Goal: Transaction & Acquisition: Book appointment/travel/reservation

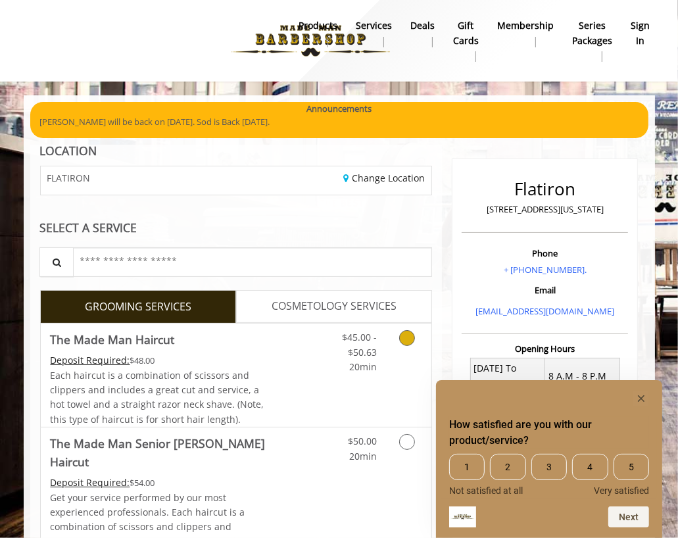
click at [400, 338] on icon "Grooming services" at bounding box center [407, 338] width 16 height 16
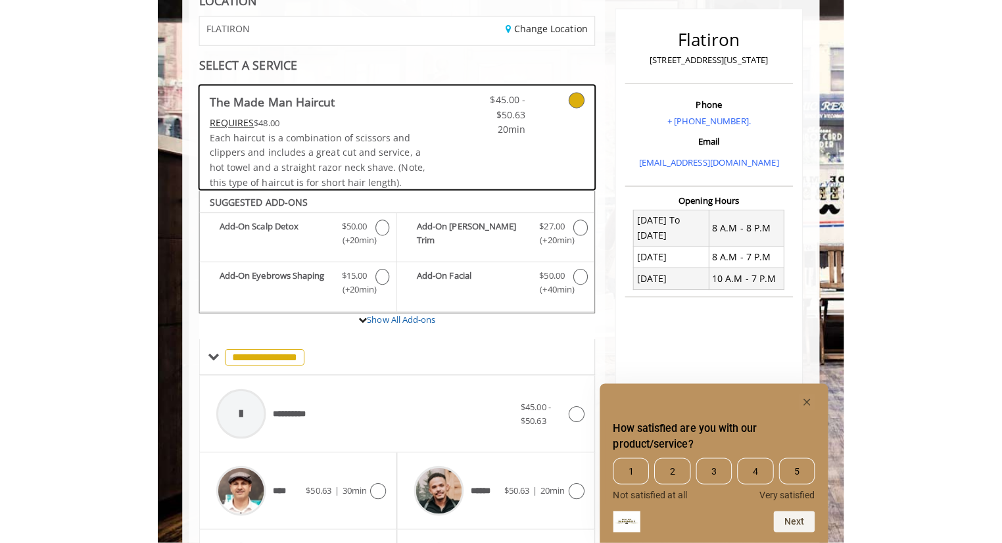
scroll to position [337, 0]
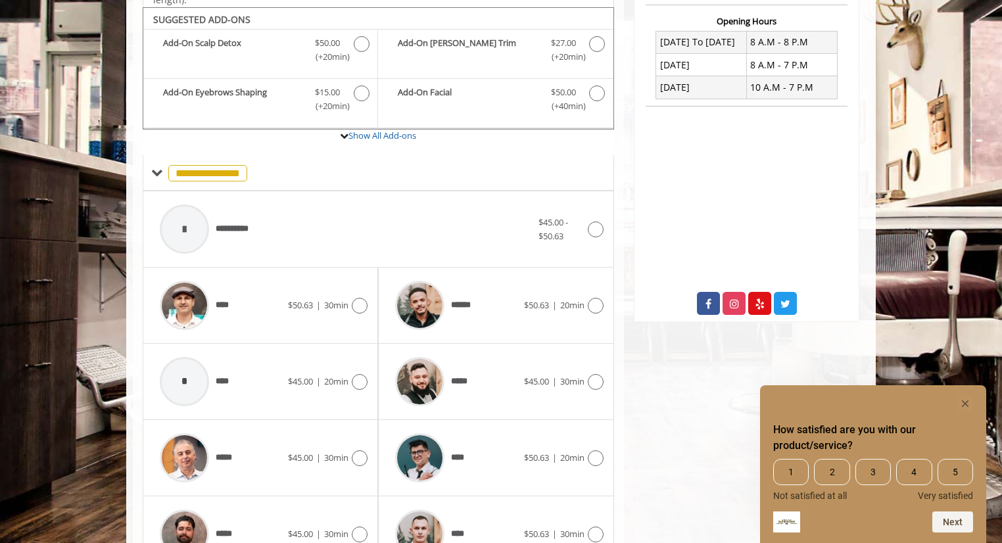
drag, startPoint x: 925, startPoint y: 290, endPoint x: 959, endPoint y: 357, distance: 75.5
click at [677, 357] on body "**********" at bounding box center [501, 222] width 1002 height 917
click at [677, 402] on div "Flatiron [STREET_ADDRESS][US_STATE] Phone + [PHONE_NUMBER]. Email [EMAIL_ADDRES…" at bounding box center [746, 238] width 245 height 848
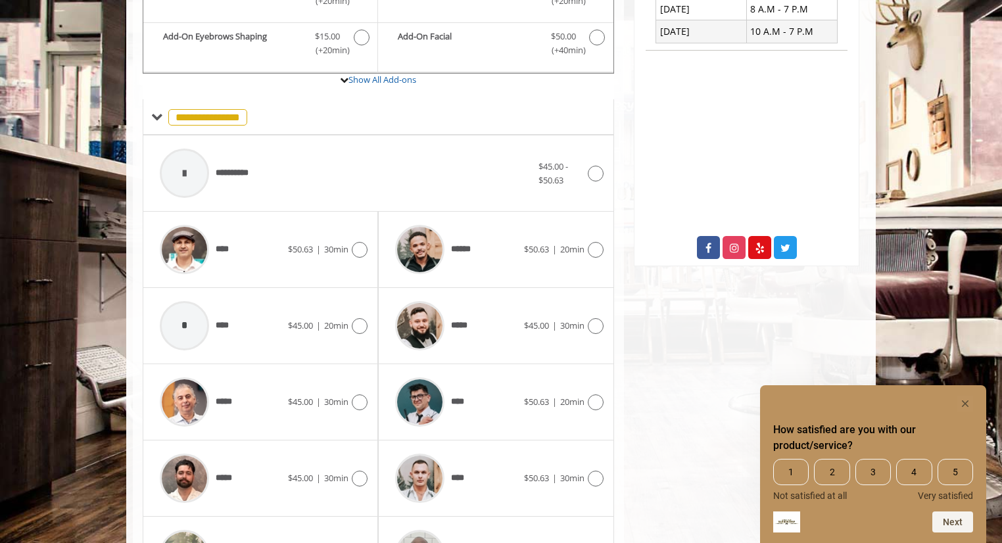
scroll to position [395, 0]
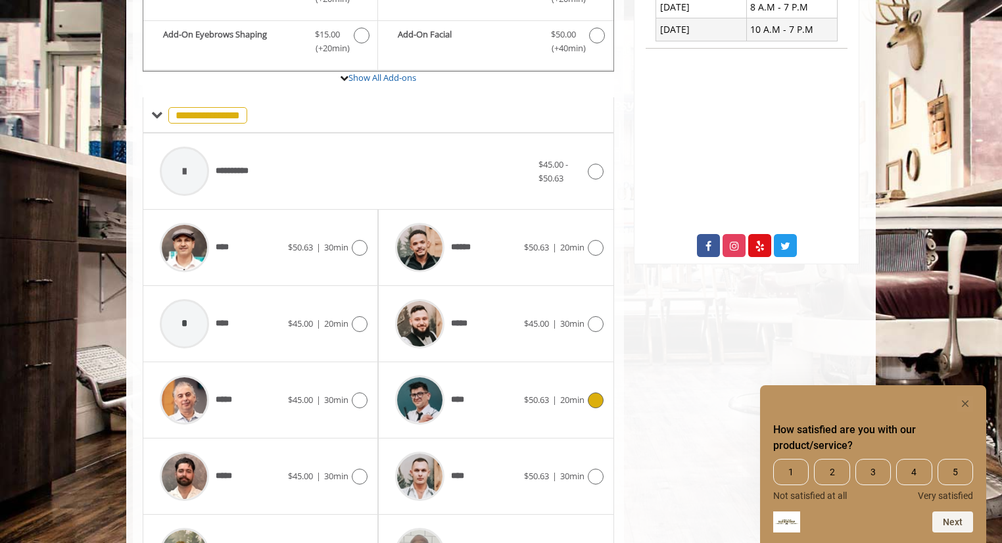
click at [534, 400] on span "$50.63" at bounding box center [536, 400] width 25 height 12
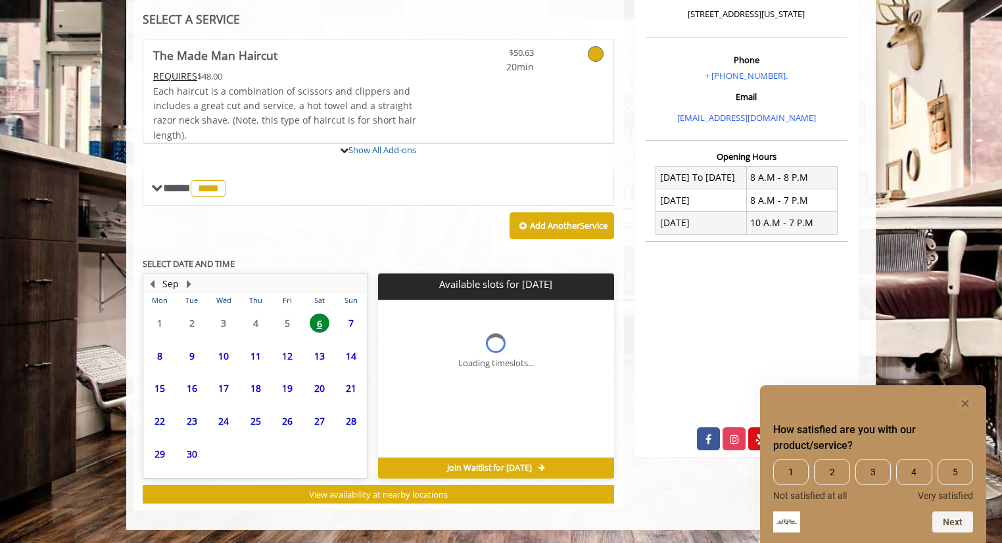
scroll to position [340, 0]
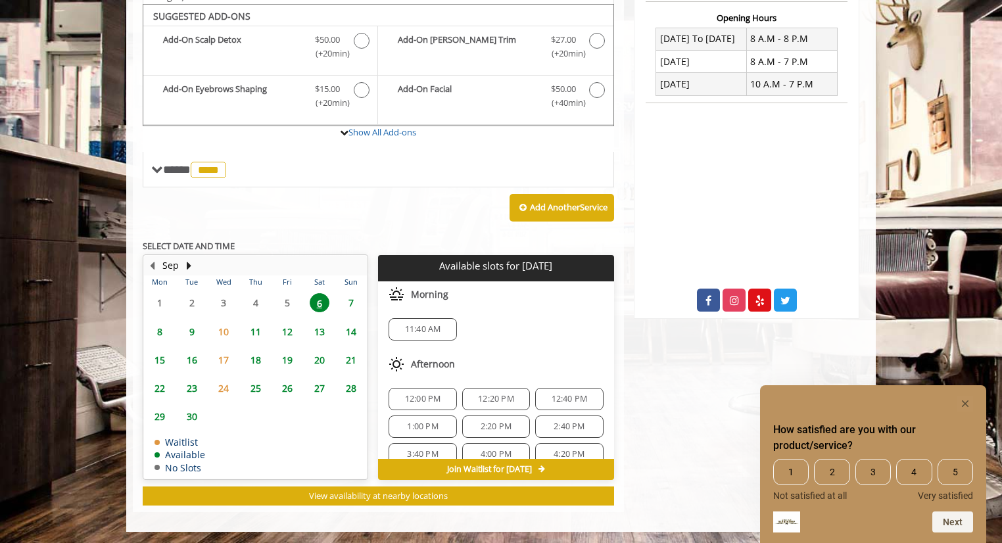
click at [434, 325] on span "11:40 AM" at bounding box center [423, 329] width 36 height 11
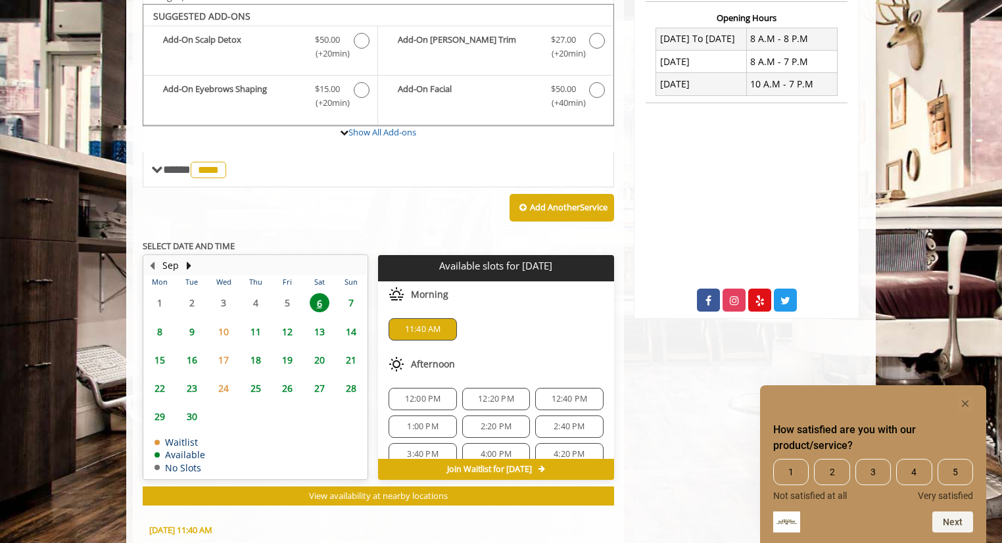
scroll to position [578, 0]
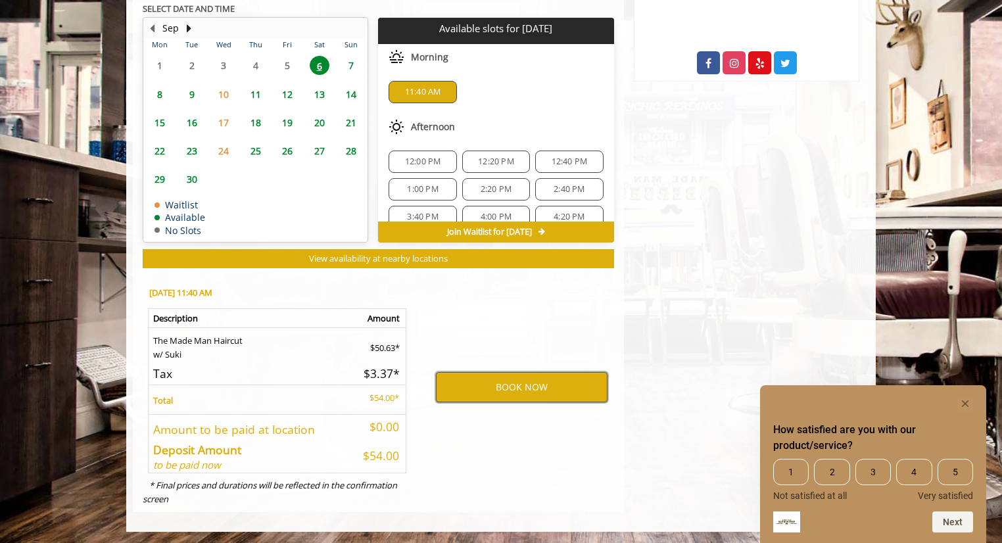
click at [479, 377] on button "BOOK NOW" at bounding box center [522, 387] width 172 height 30
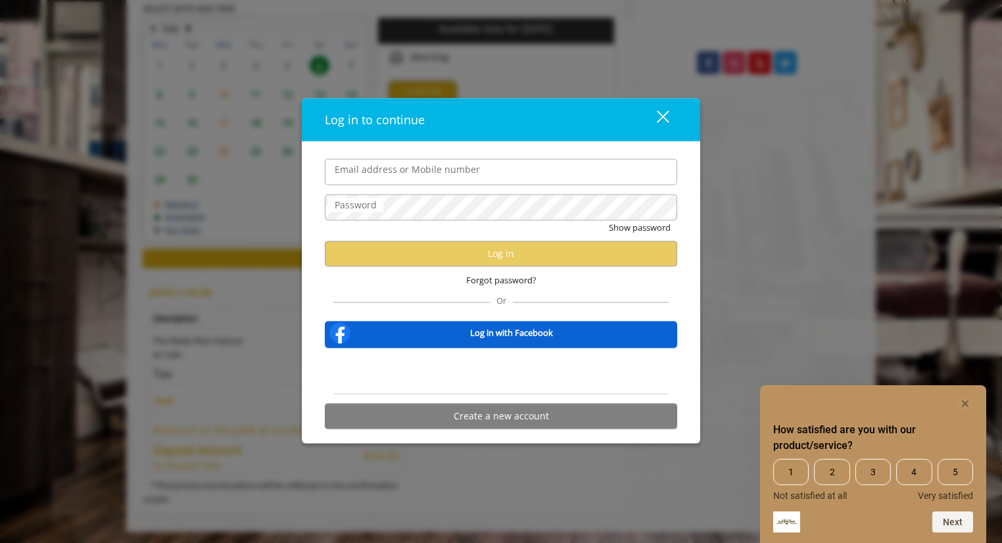
type input "**********"
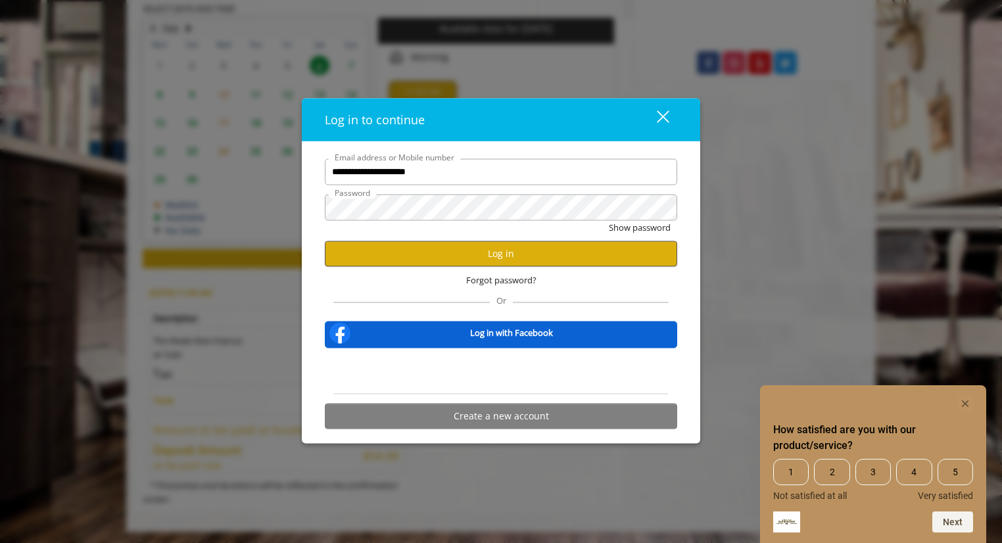
scroll to position [0, 0]
click at [457, 258] on button "Log in" at bounding box center [501, 254] width 352 height 26
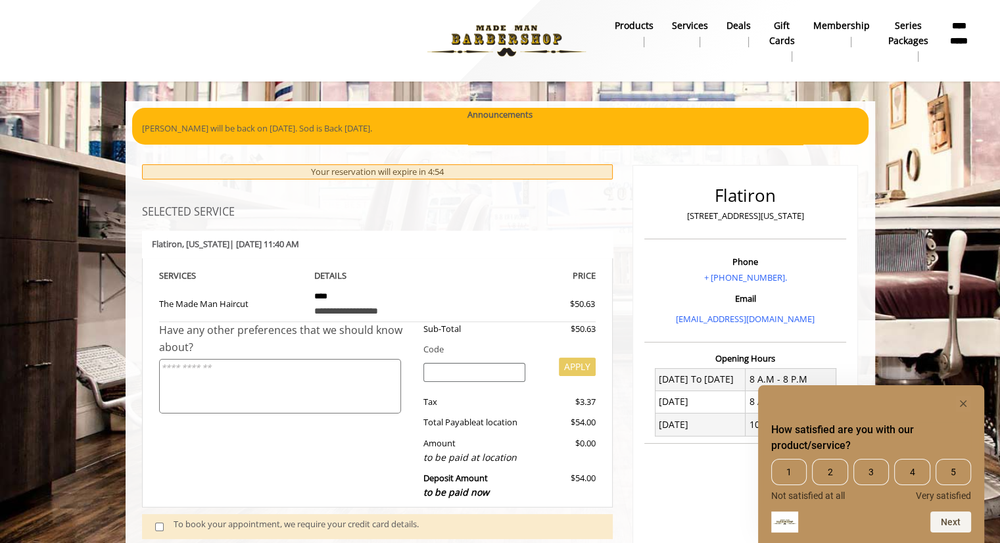
scroll to position [104, 0]
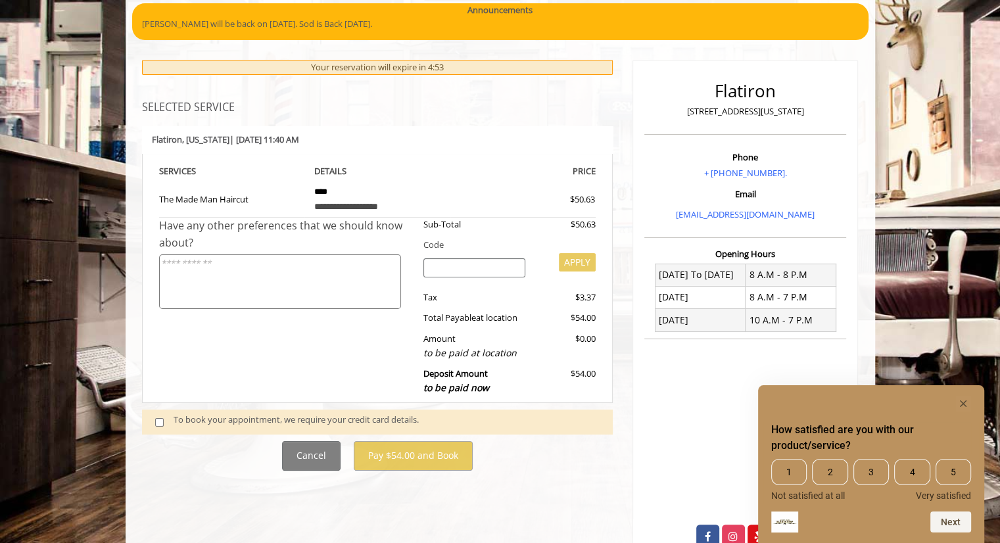
click at [163, 426] on span at bounding box center [164, 422] width 39 height 18
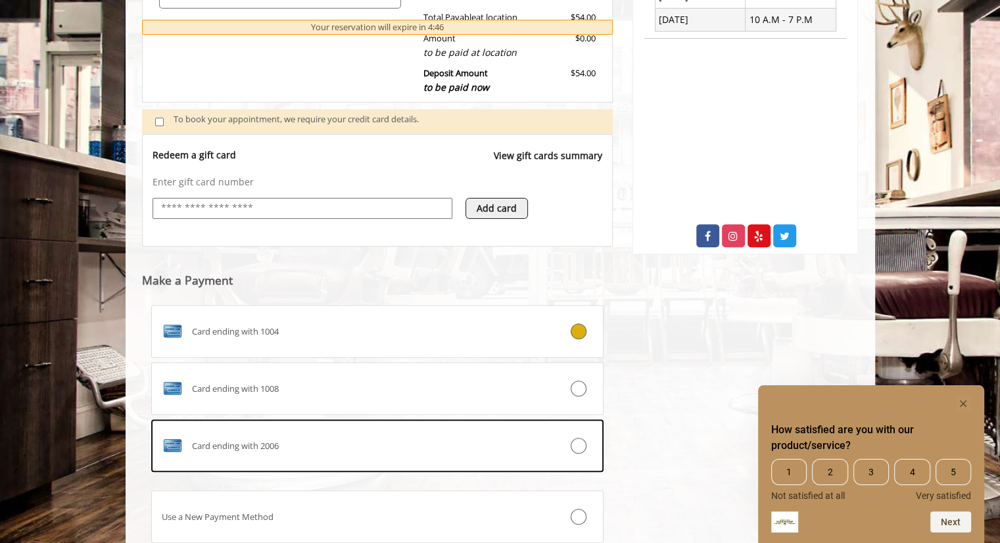
scroll to position [499, 0]
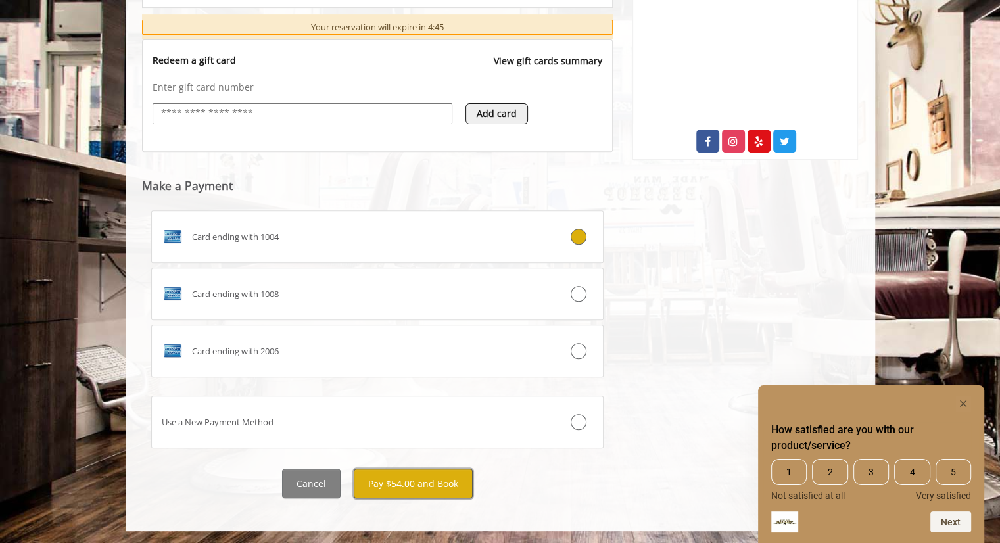
click at [430, 476] on button "Pay $54.00 and Book" at bounding box center [413, 484] width 119 height 30
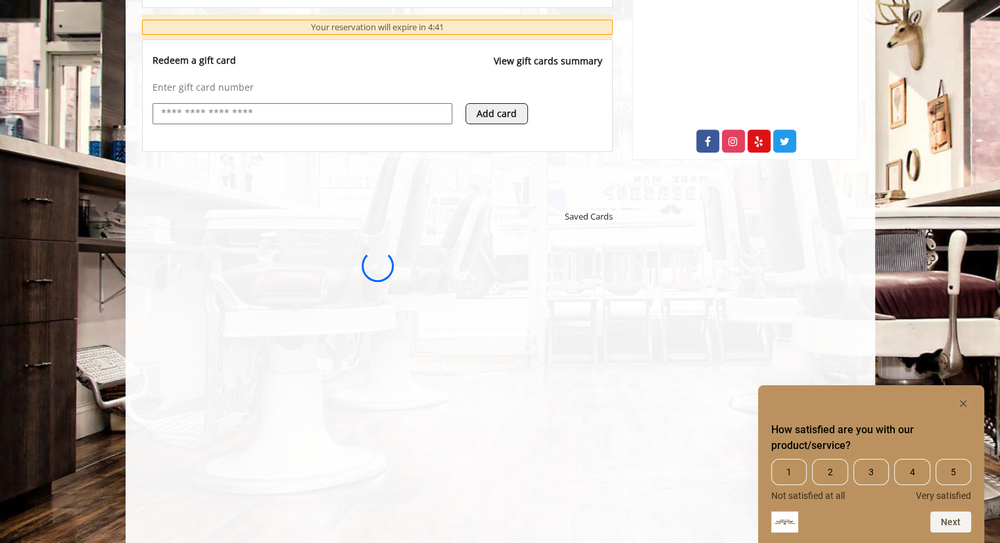
scroll to position [0, 0]
